Goal: Check status: Check status

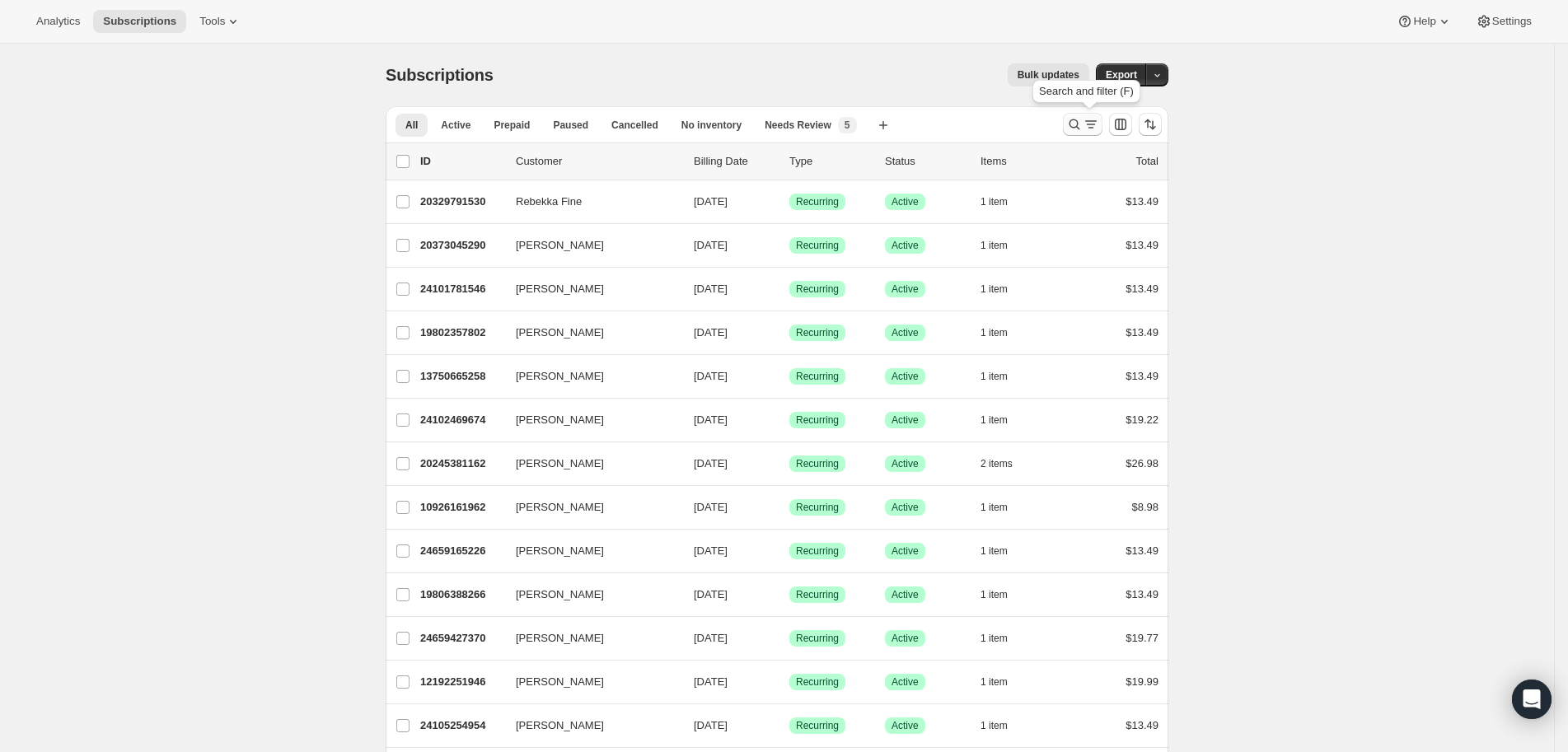
click at [1080, 123] on icon "Search and filter results" at bounding box center [1075, 124] width 17 height 17
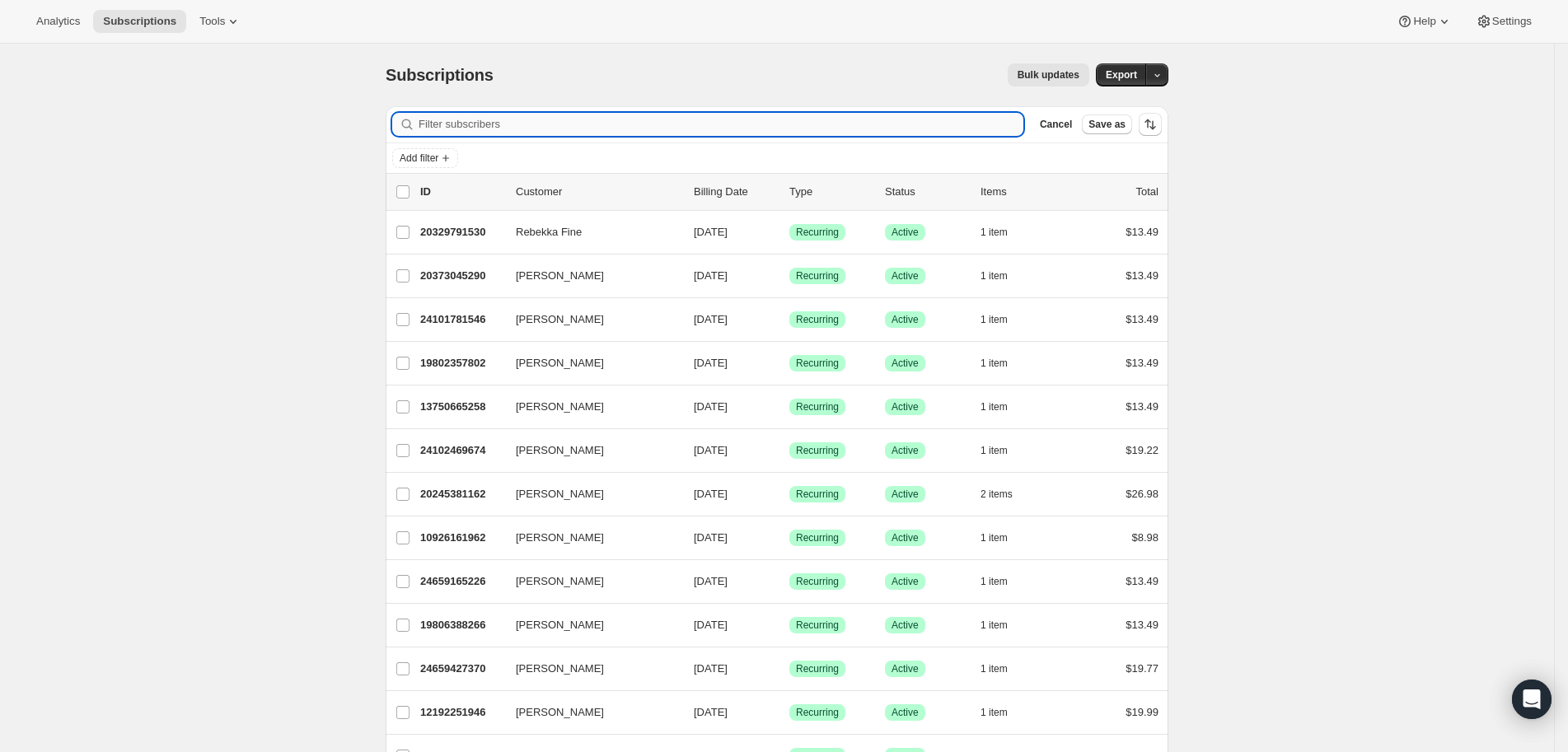
click at [462, 130] on input "Filter subscribers" at bounding box center [721, 124] width 605 height 23
paste input "[EMAIL_ADDRESS][DOMAIN_NAME]"
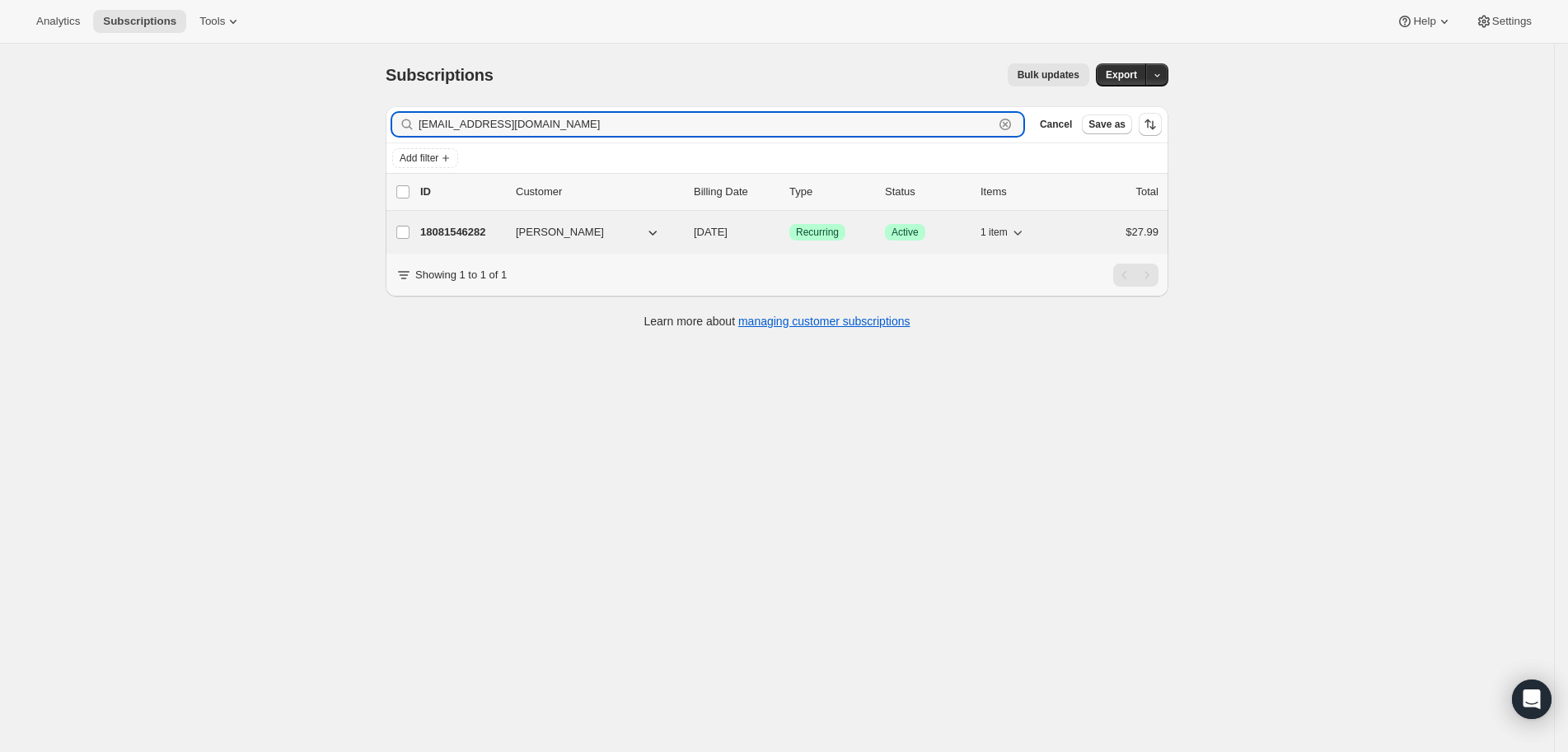
type input "[EMAIL_ADDRESS][DOMAIN_NAME]"
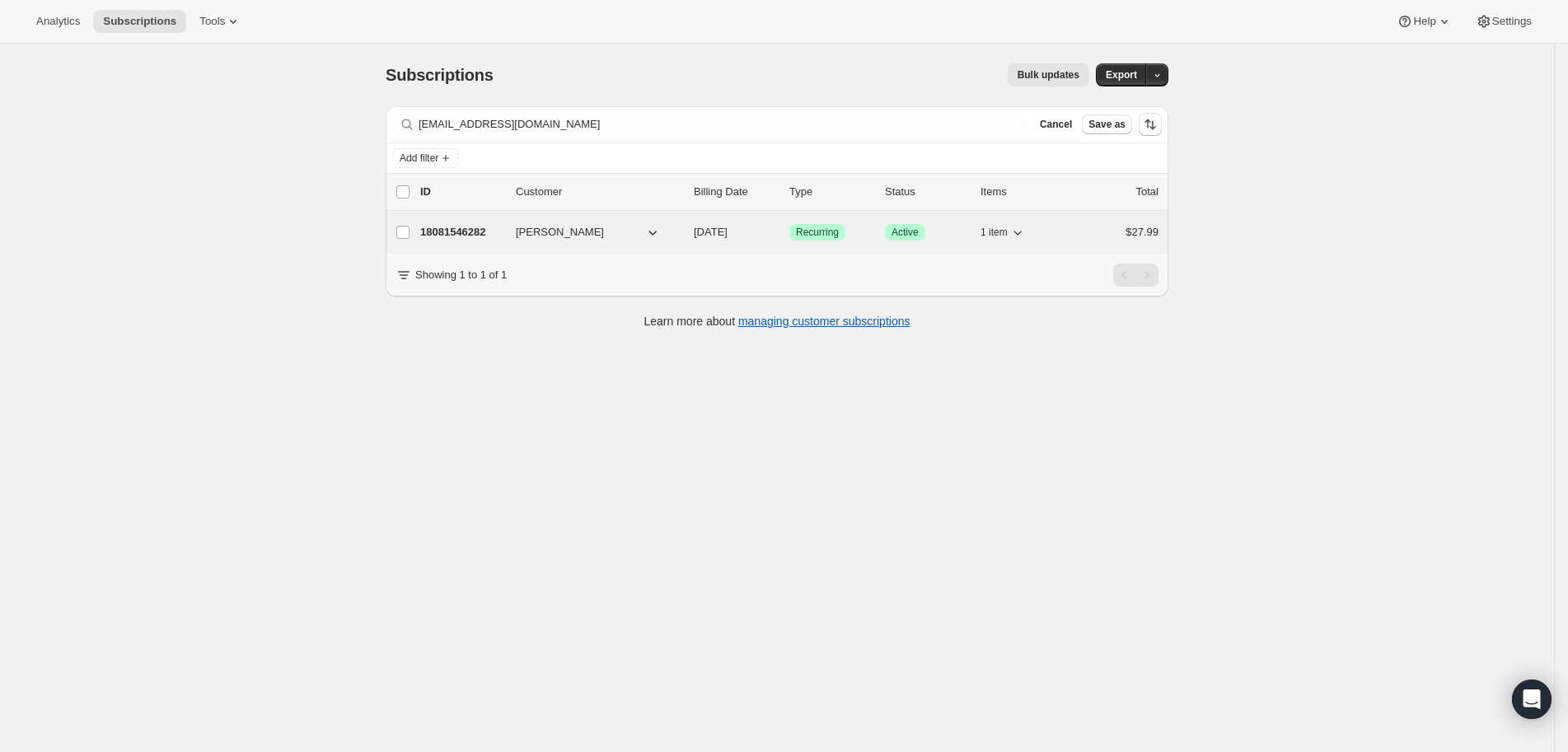
click at [447, 232] on p "18081546282" at bounding box center [461, 232] width 82 height 17
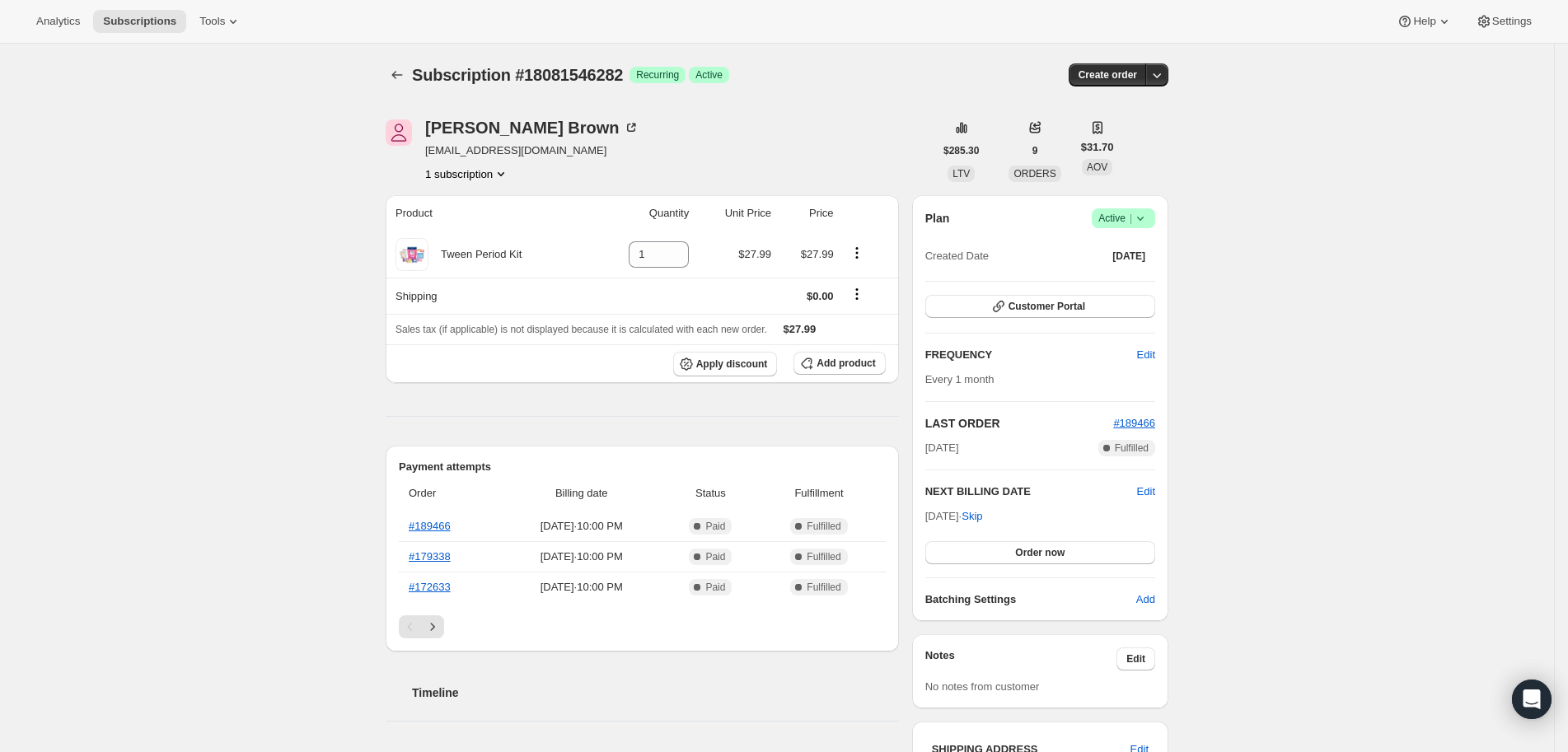
click at [1149, 217] on icon at bounding box center [1141, 218] width 17 height 17
